Goal: Information Seeking & Learning: Check status

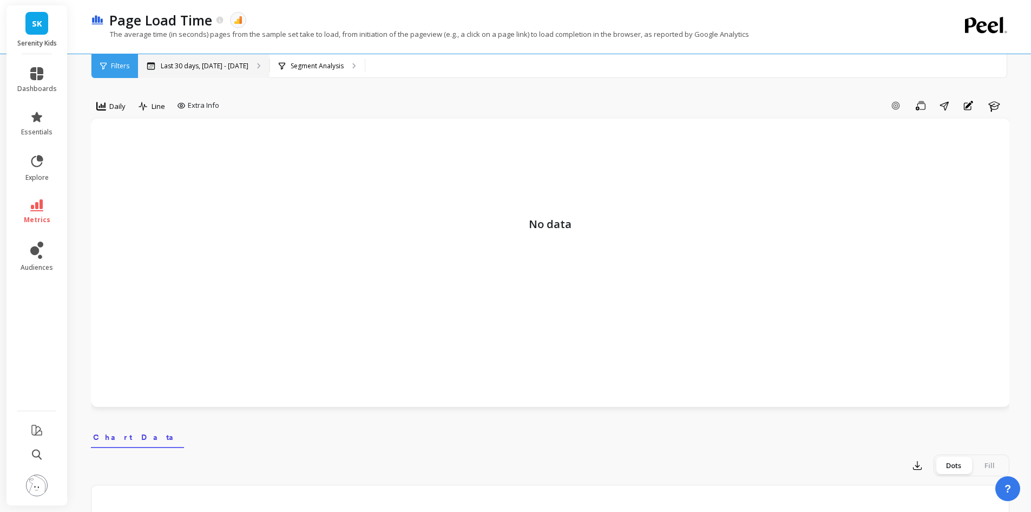
click at [232, 63] on p "Last 30 days, Jul 21 - Aug 19" at bounding box center [205, 66] width 88 height 9
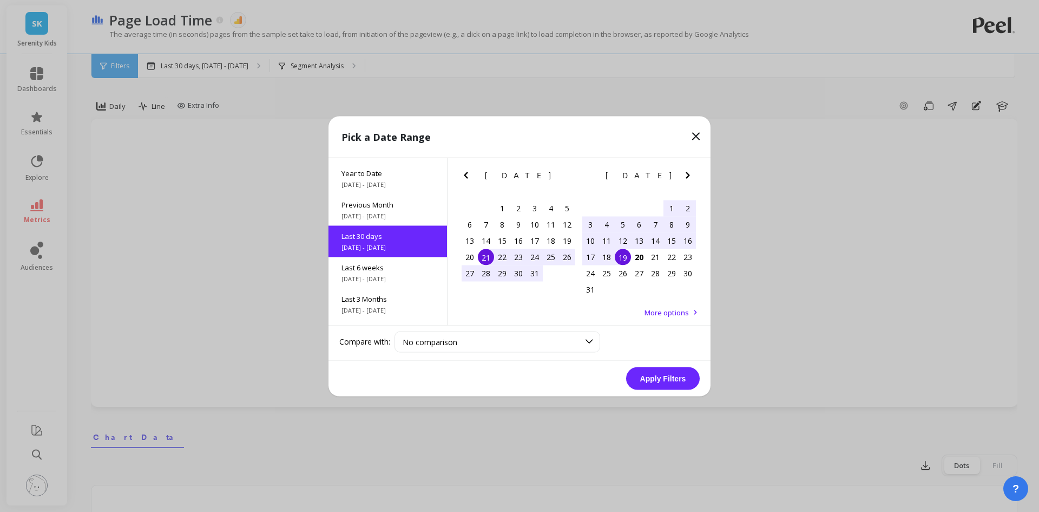
scroll to position [147, 0]
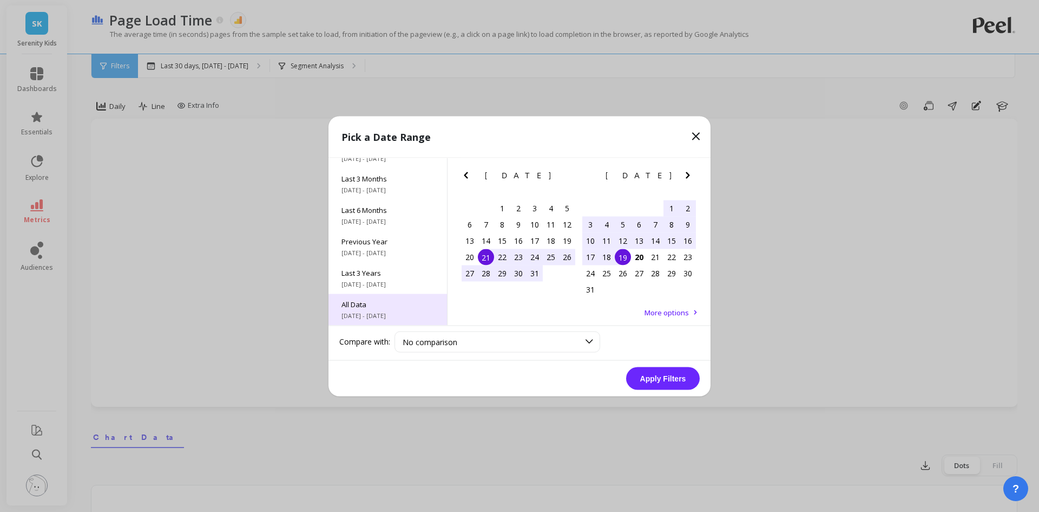
click at [382, 304] on span "All Data" at bounding box center [388, 304] width 93 height 10
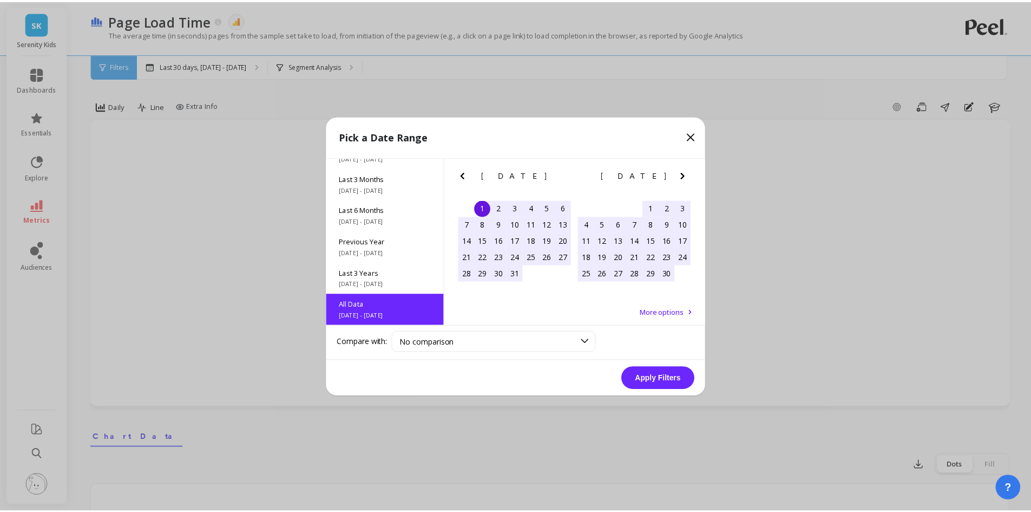
scroll to position [1, 0]
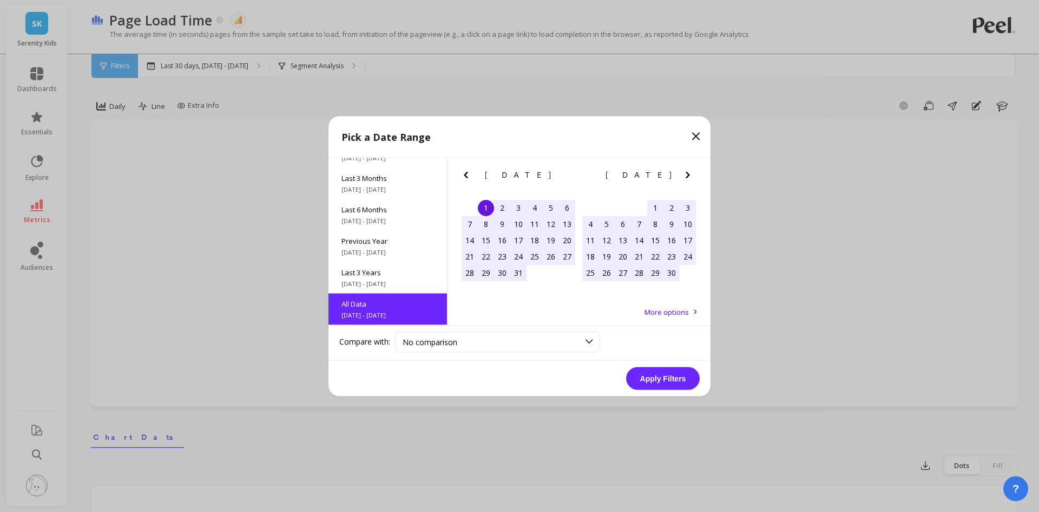
click at [676, 370] on button "Apply Filters" at bounding box center [663, 378] width 74 height 23
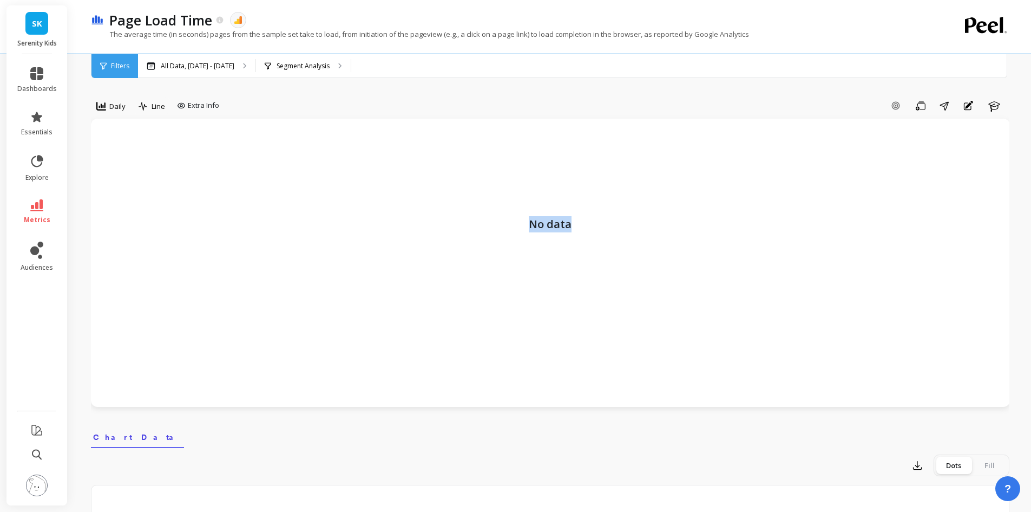
drag, startPoint x: 533, startPoint y: 224, endPoint x: 571, endPoint y: 224, distance: 37.9
click at [571, 224] on p "No data" at bounding box center [551, 180] width 898 height 103
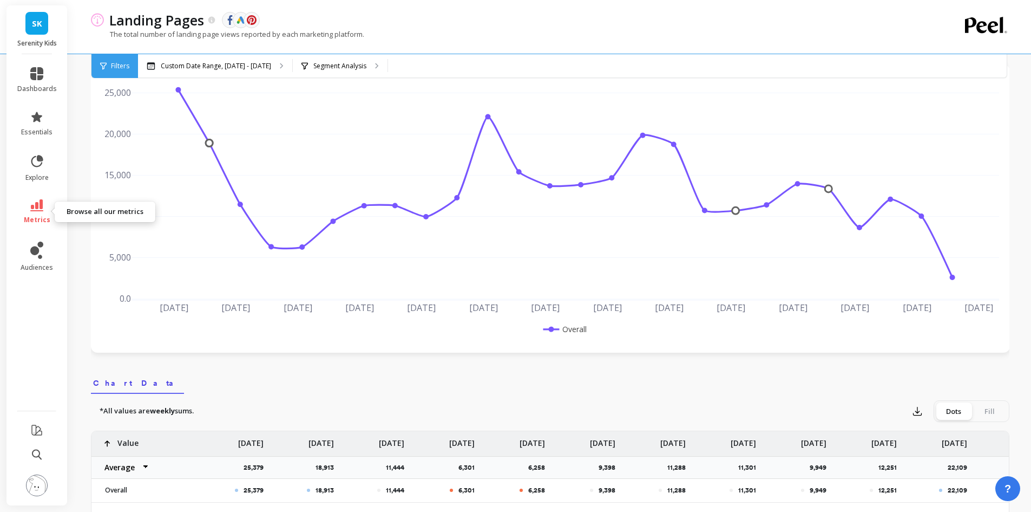
click at [38, 212] on link "metrics" at bounding box center [37, 211] width 40 height 25
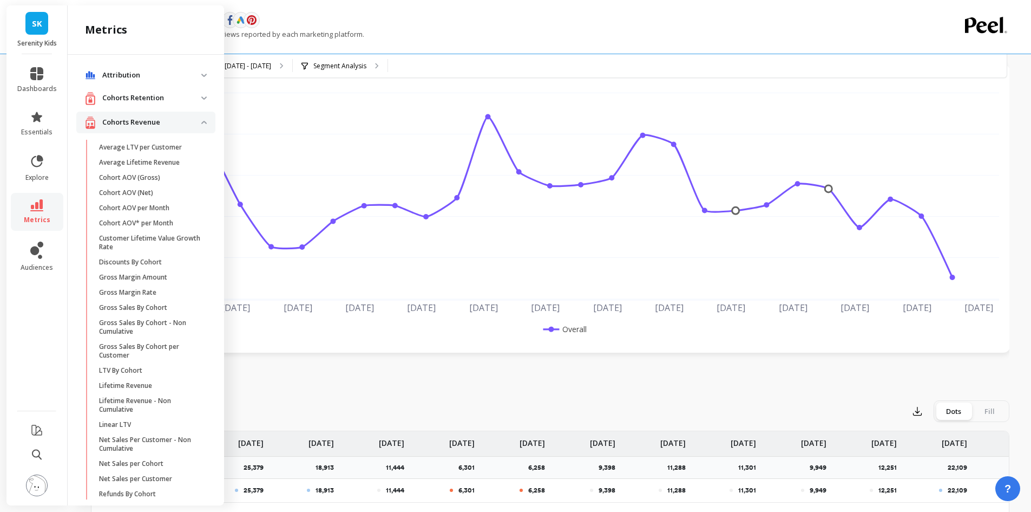
scroll to position [575, 0]
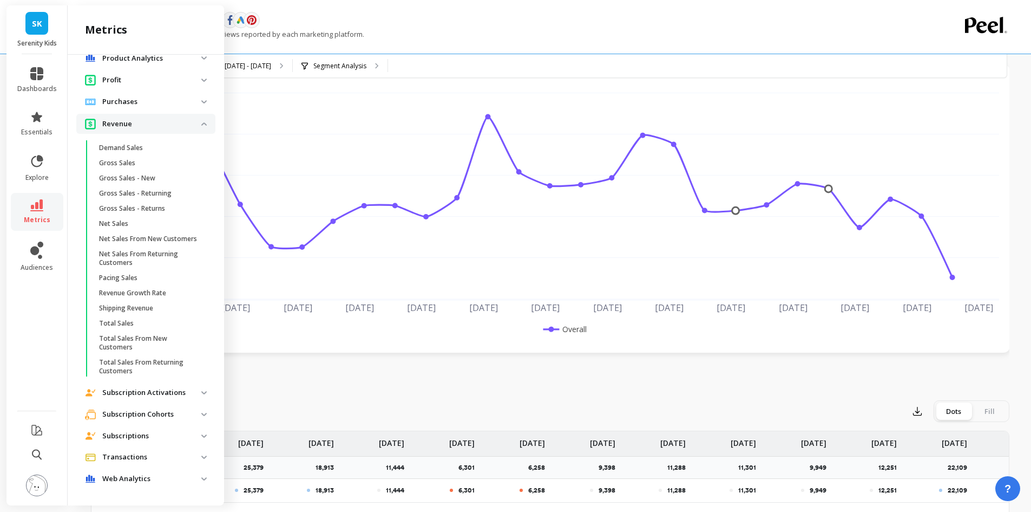
click at [165, 475] on p "Web Analytics" at bounding box center [151, 478] width 99 height 11
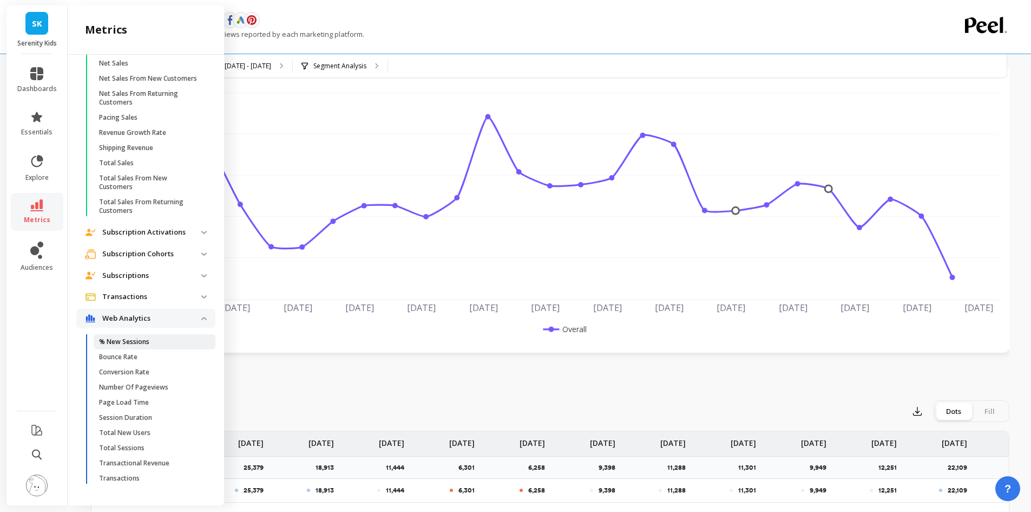
scroll to position [162, 0]
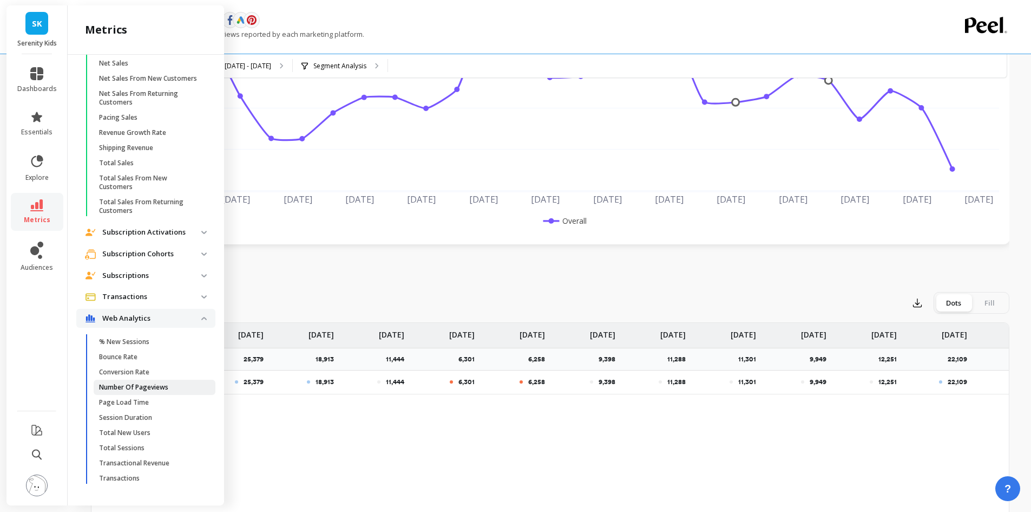
click at [166, 388] on p "Number Of Pageviews" at bounding box center [133, 387] width 69 height 9
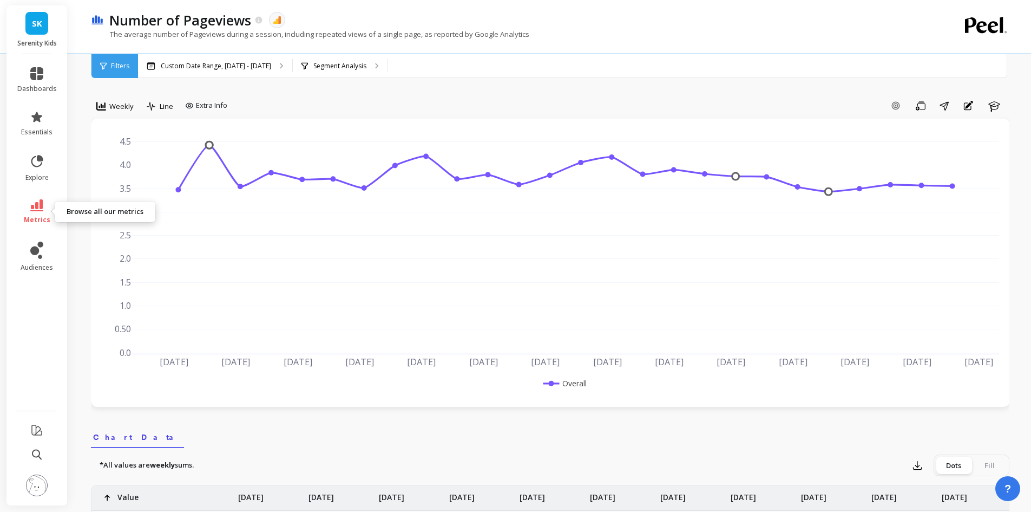
click at [27, 215] on span "metrics" at bounding box center [37, 219] width 27 height 9
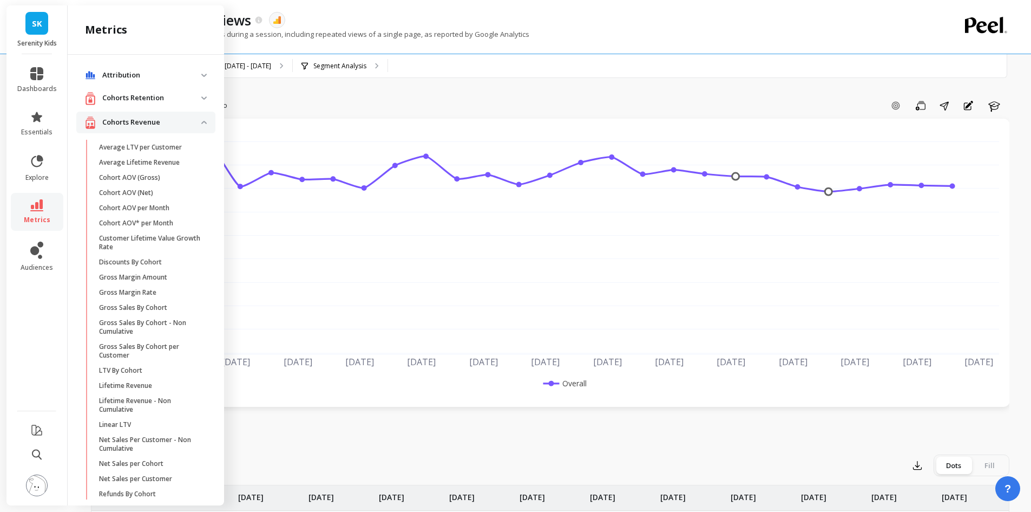
scroll to position [735, 0]
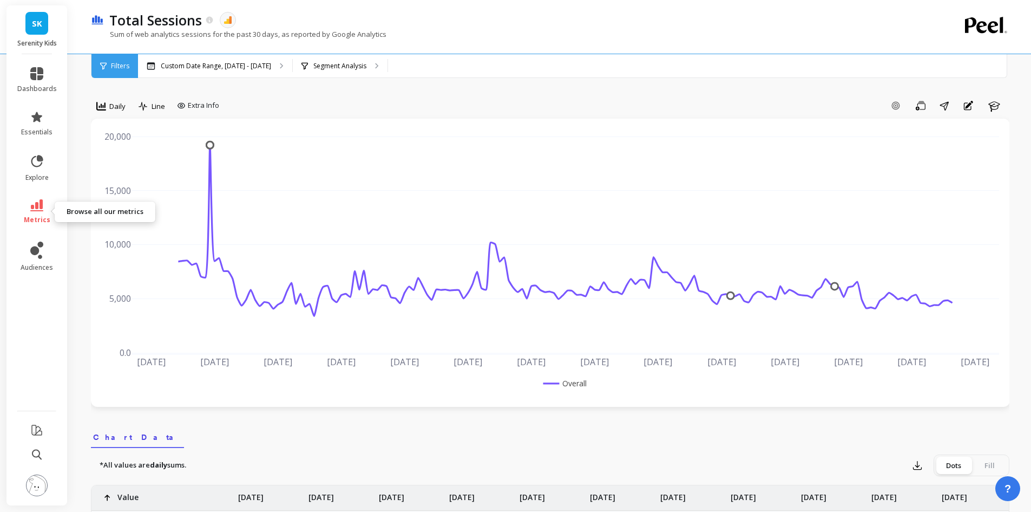
click at [37, 211] on icon at bounding box center [36, 205] width 13 height 12
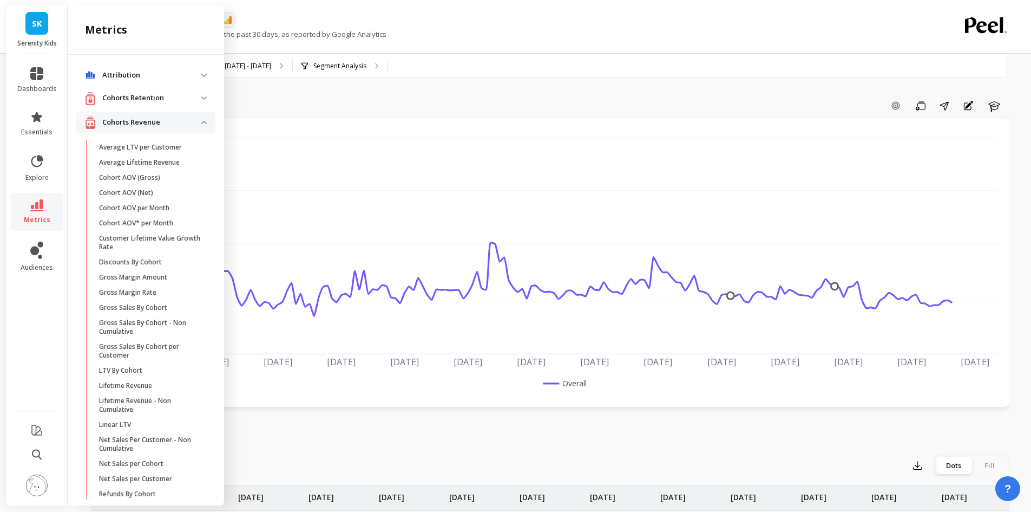
scroll to position [735, 0]
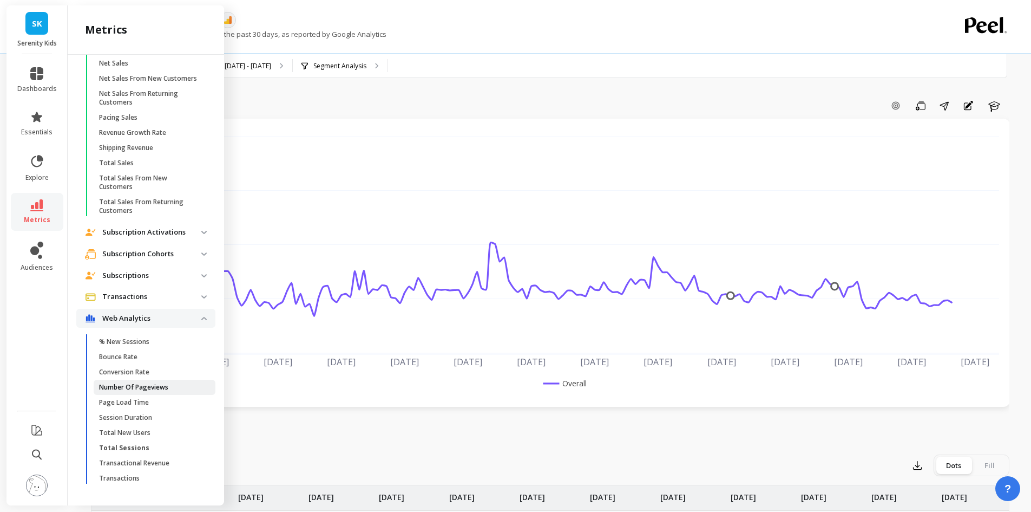
click at [156, 385] on p "Number Of Pageviews" at bounding box center [133, 387] width 69 height 9
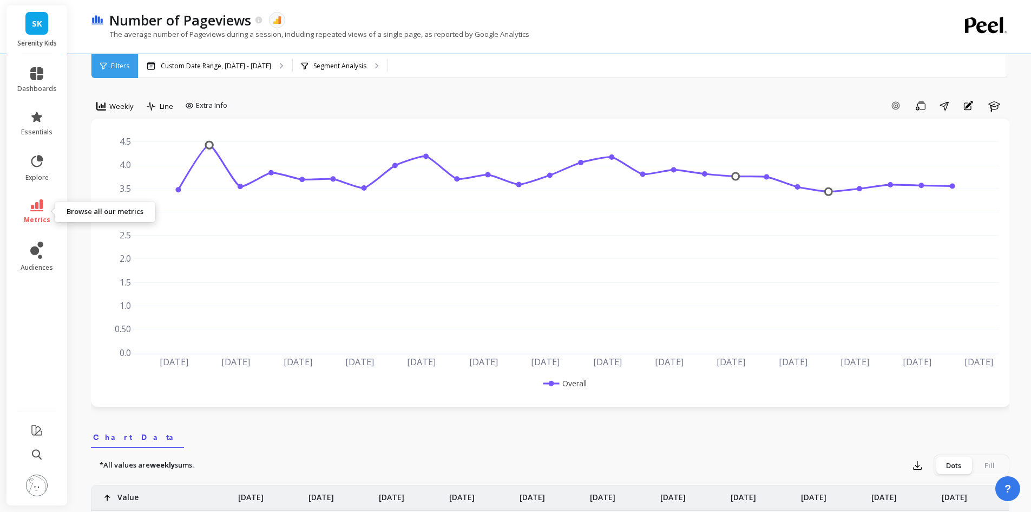
click at [29, 211] on link "metrics" at bounding box center [37, 211] width 40 height 25
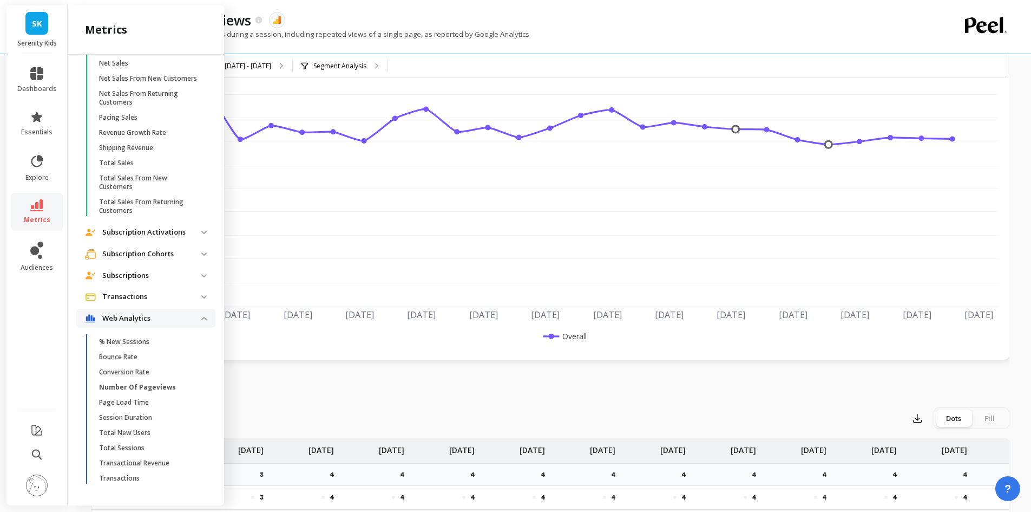
scroll to position [108, 0]
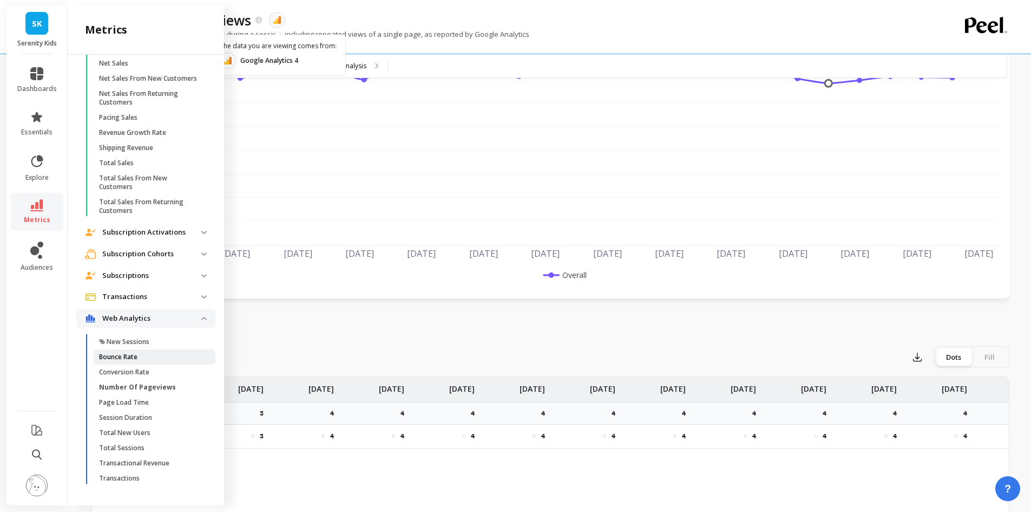
click at [134, 352] on p "Bounce Rate" at bounding box center [118, 356] width 38 height 9
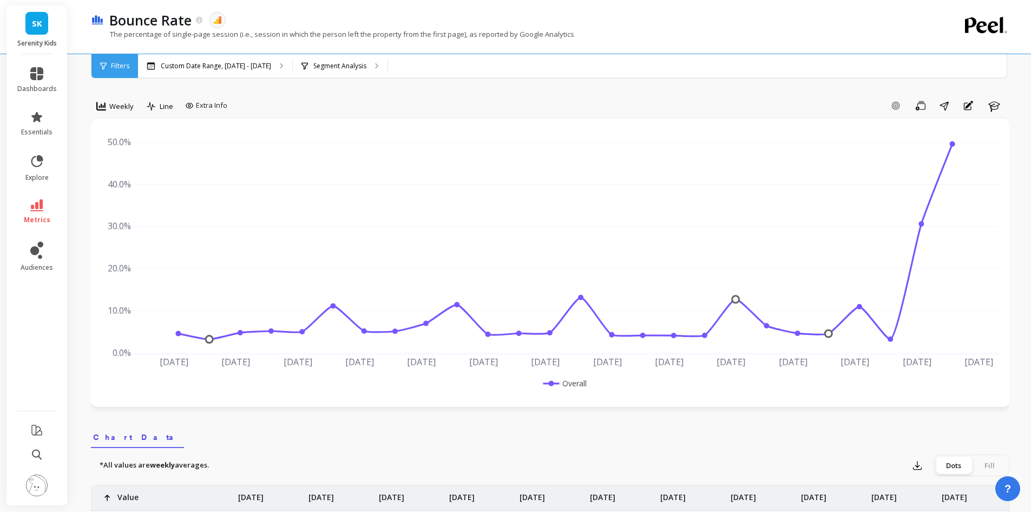
scroll to position [217, 0]
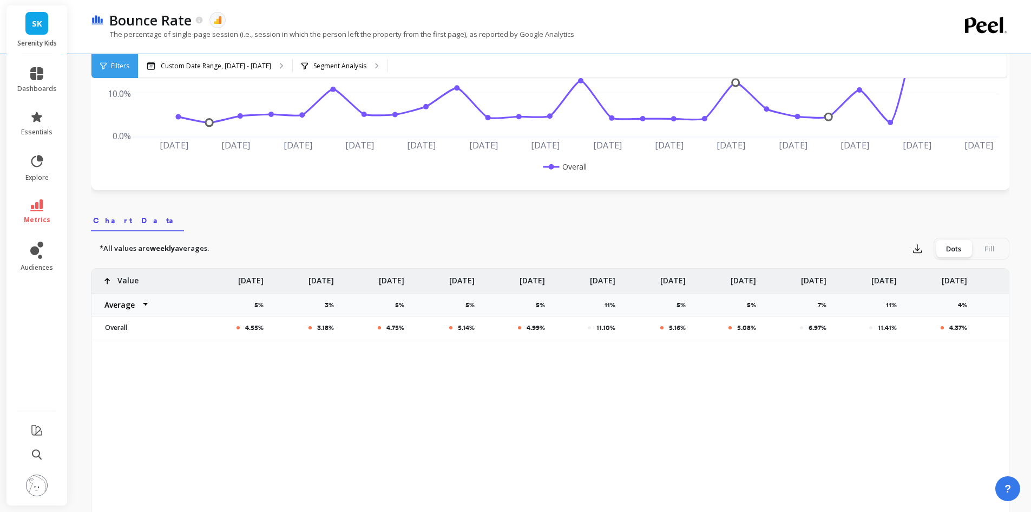
click at [323, 327] on p "3.18%" at bounding box center [325, 327] width 17 height 9
click at [35, 200] on icon at bounding box center [36, 205] width 13 height 12
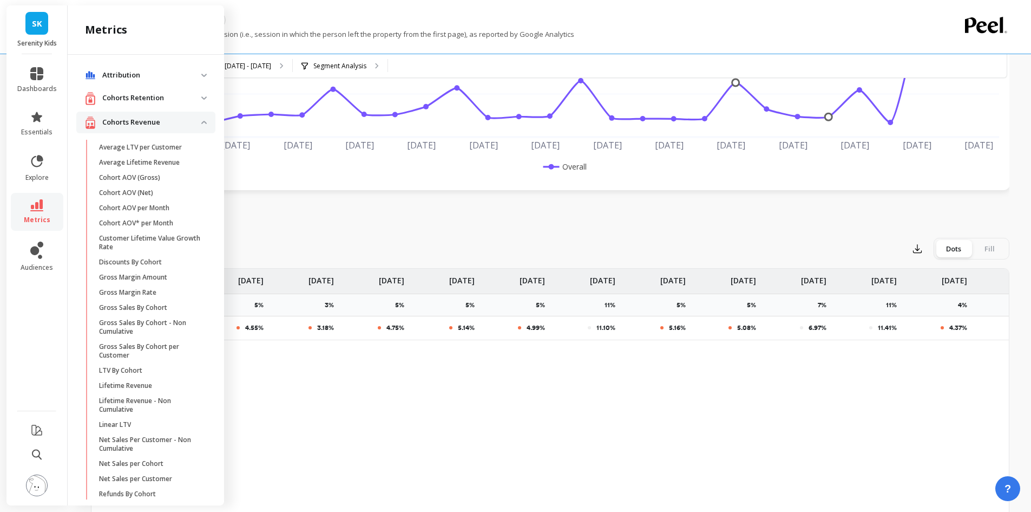
scroll to position [735, 0]
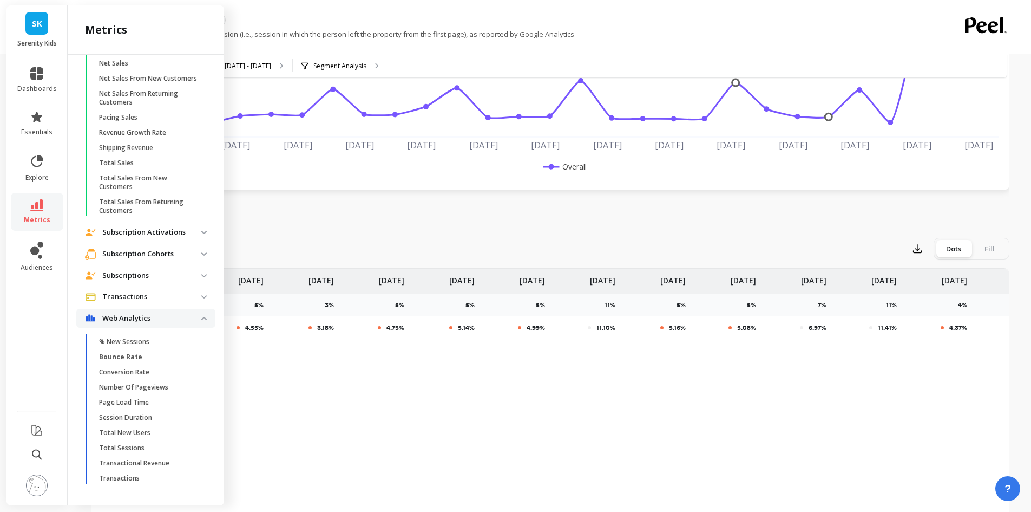
click at [51, 199] on li "metrics" at bounding box center [37, 212] width 53 height 38
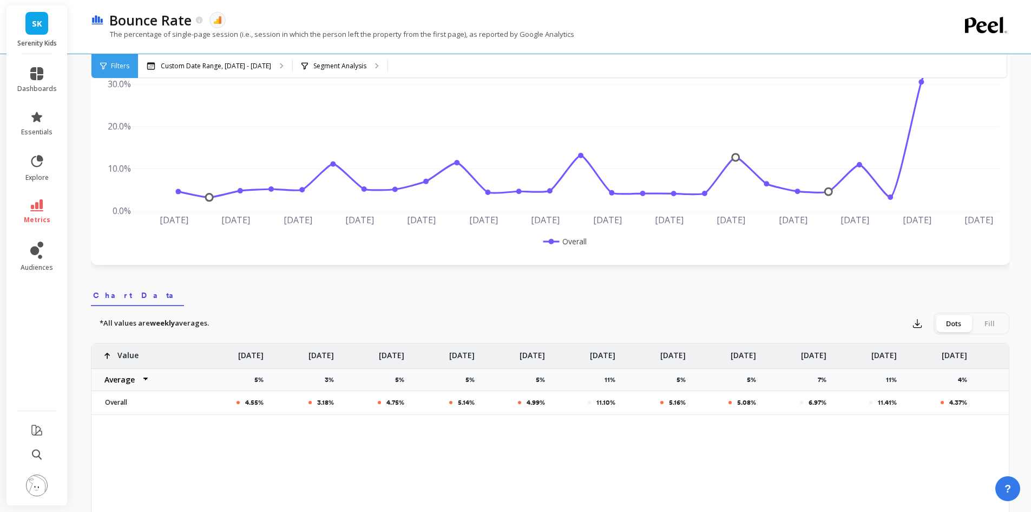
scroll to position [0, 0]
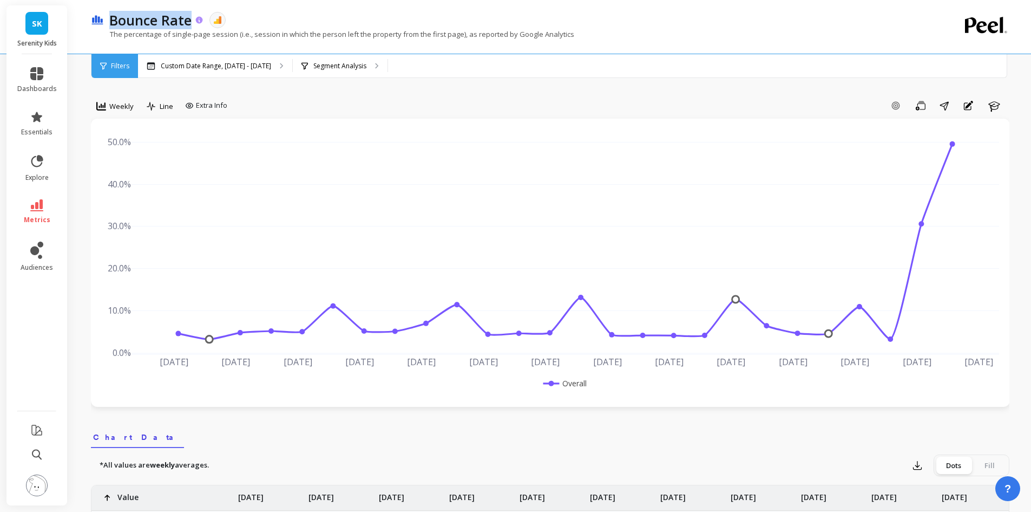
drag, startPoint x: 106, startPoint y: 18, endPoint x: 191, endPoint y: 21, distance: 85.6
click at [193, 19] on div "Bounce Rate" at bounding box center [154, 20] width 100 height 18
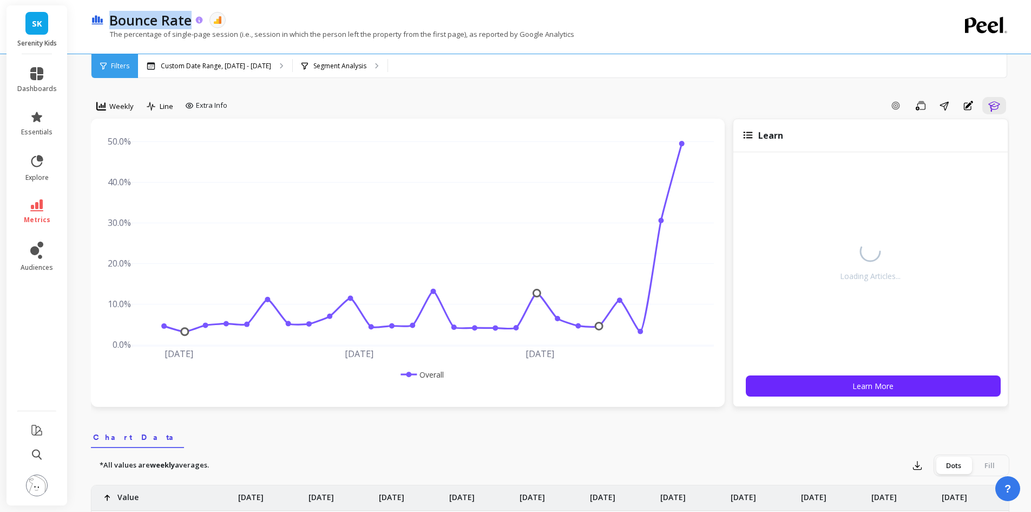
copy p "Bounce Rate"
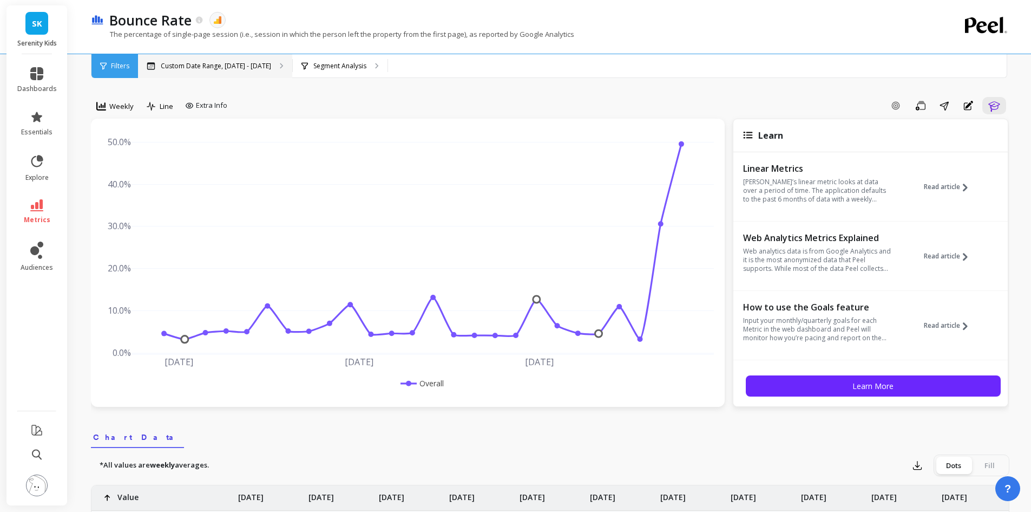
click at [188, 65] on p "Custom Date Range, [DATE] - [DATE]" at bounding box center [216, 66] width 110 height 9
click at [117, 62] on span "Filters" at bounding box center [120, 66] width 18 height 9
click at [350, 65] on p "Segment Analysis" at bounding box center [339, 66] width 53 height 9
